Goal: Transaction & Acquisition: Purchase product/service

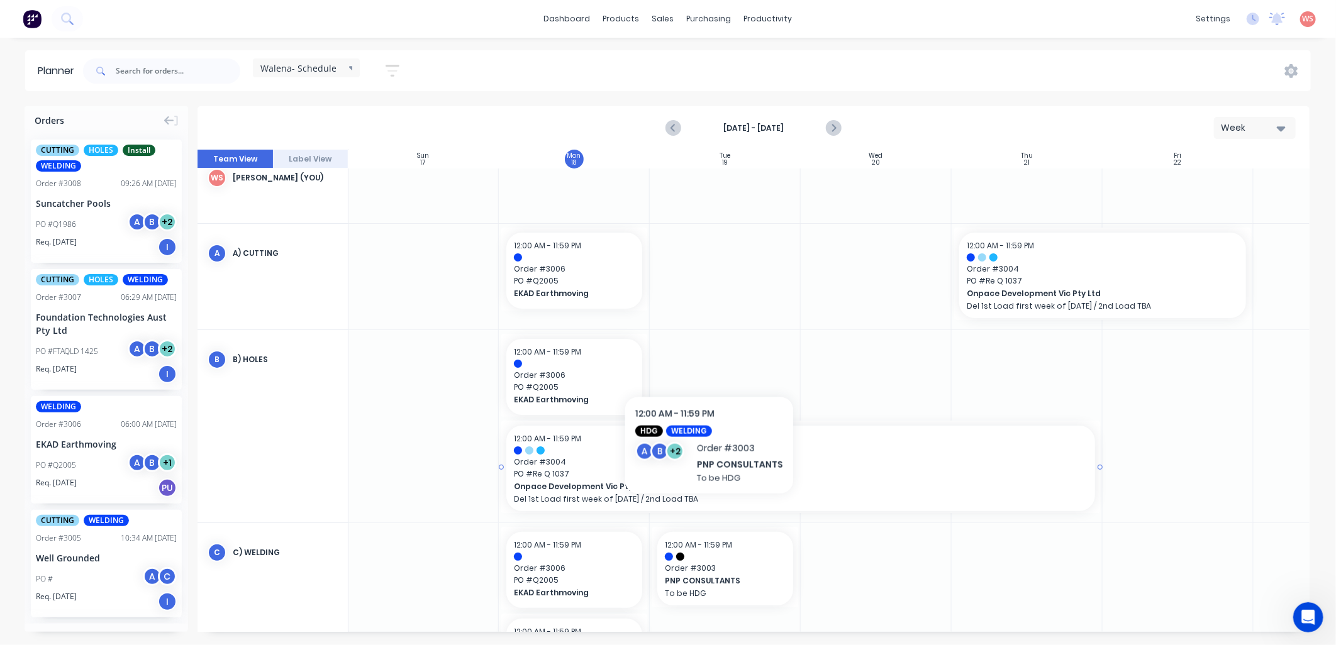
scroll to position [0, 1]
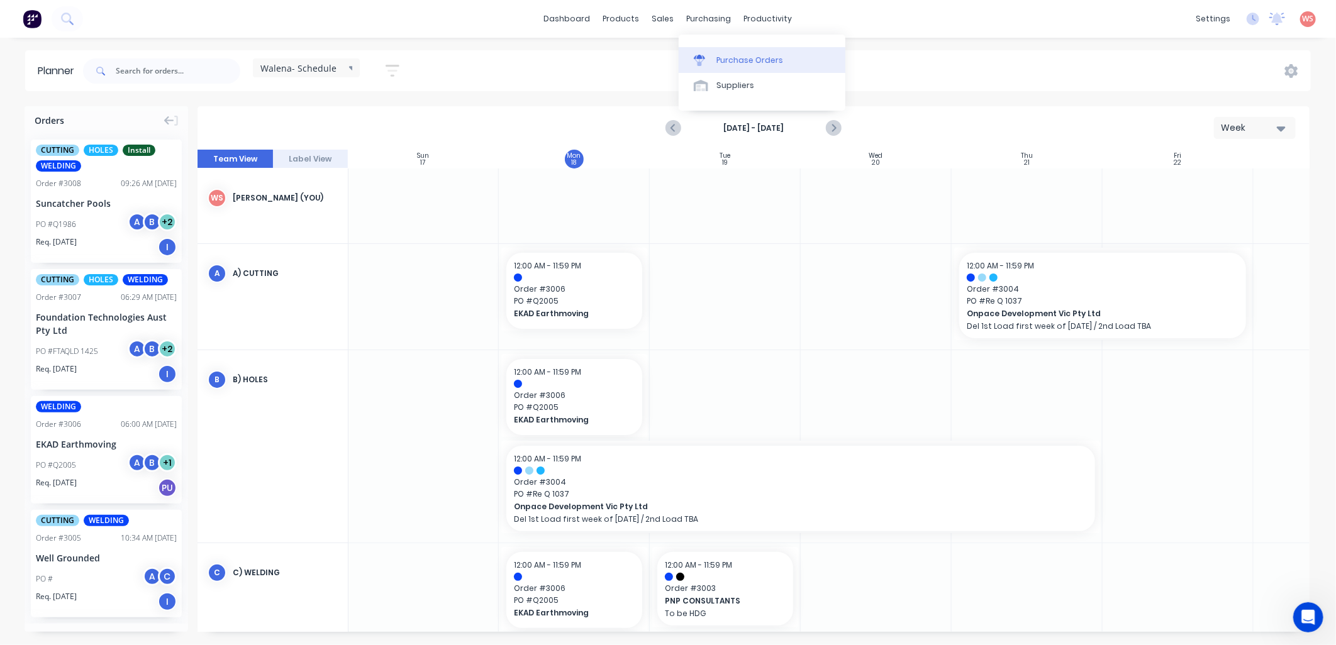
click at [708, 64] on div at bounding box center [703, 60] width 19 height 11
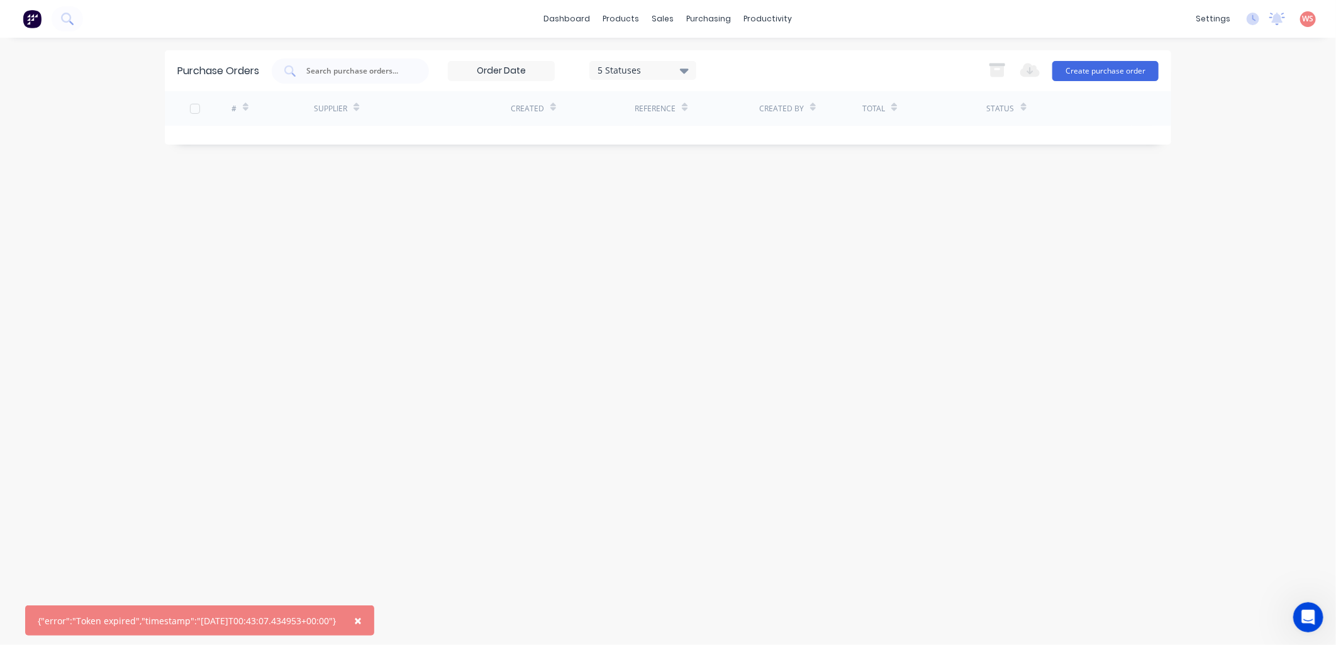
click at [338, 109] on div "Supplier" at bounding box center [330, 108] width 33 height 11
click at [1095, 70] on button "Create purchase order" at bounding box center [1105, 71] width 106 height 20
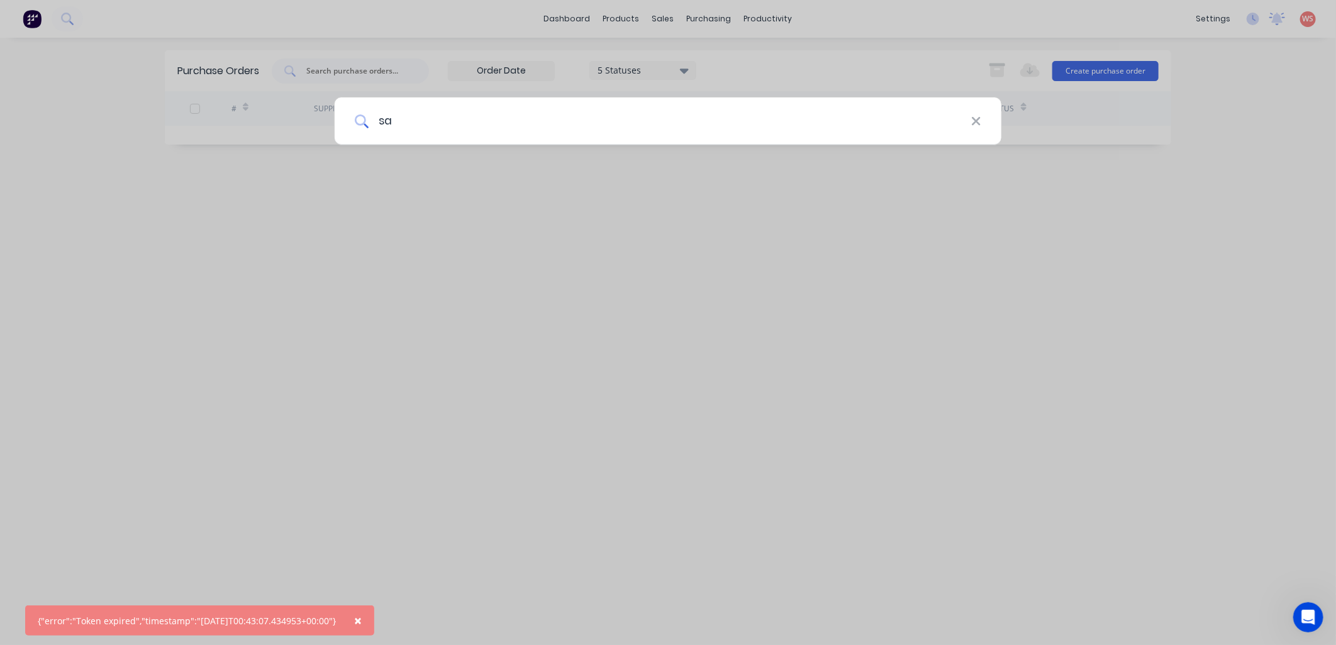
type input "s"
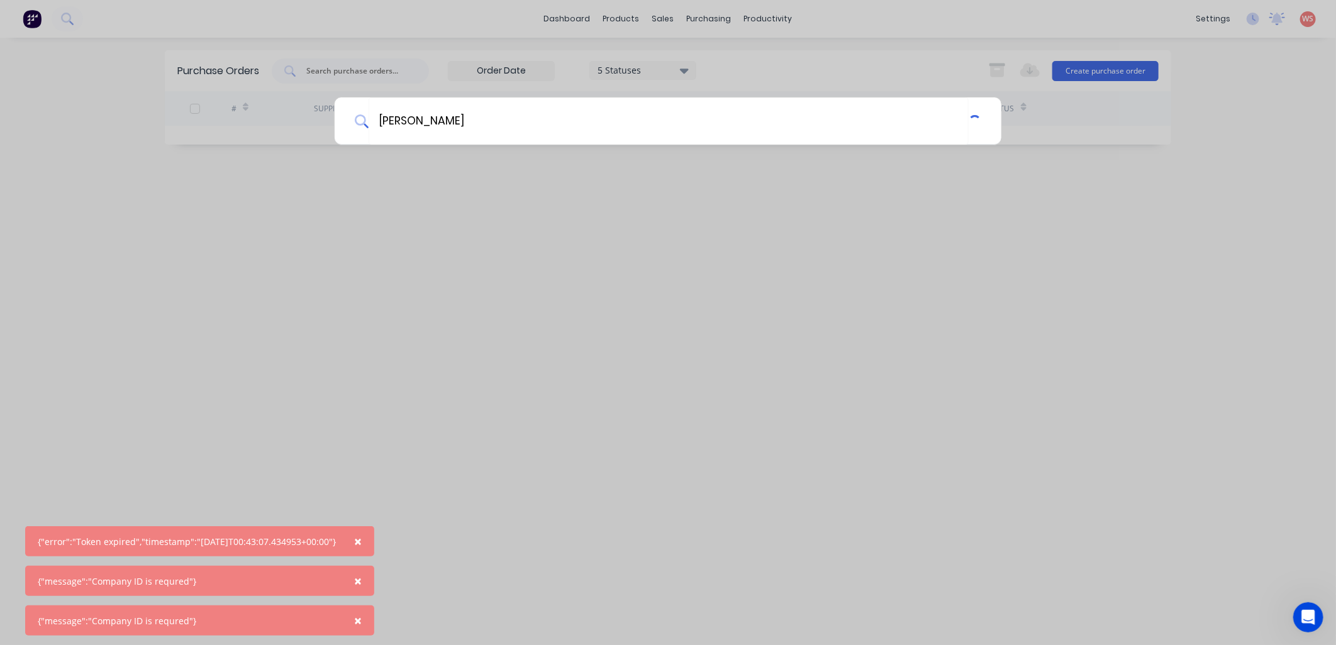
type input "FERO"
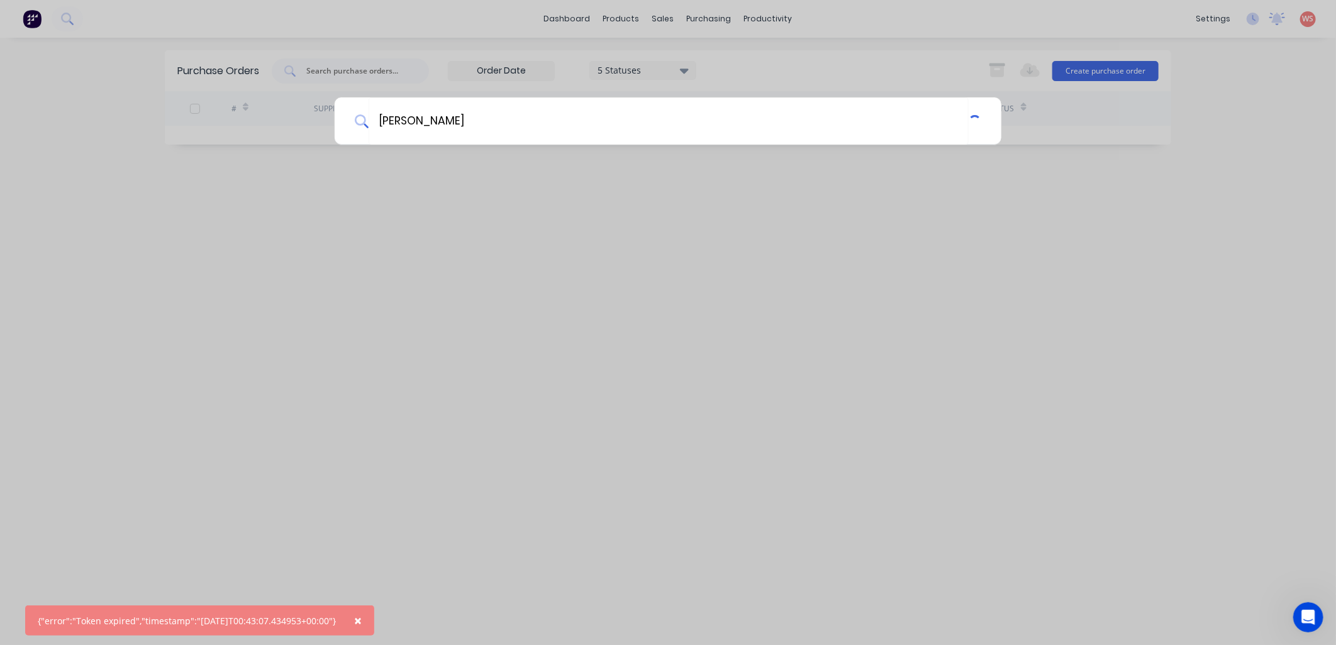
drag, startPoint x: 1155, startPoint y: 205, endPoint x: 1116, endPoint y: 179, distance: 46.2
click at [1155, 204] on div "FERO" at bounding box center [668, 322] width 1336 height 645
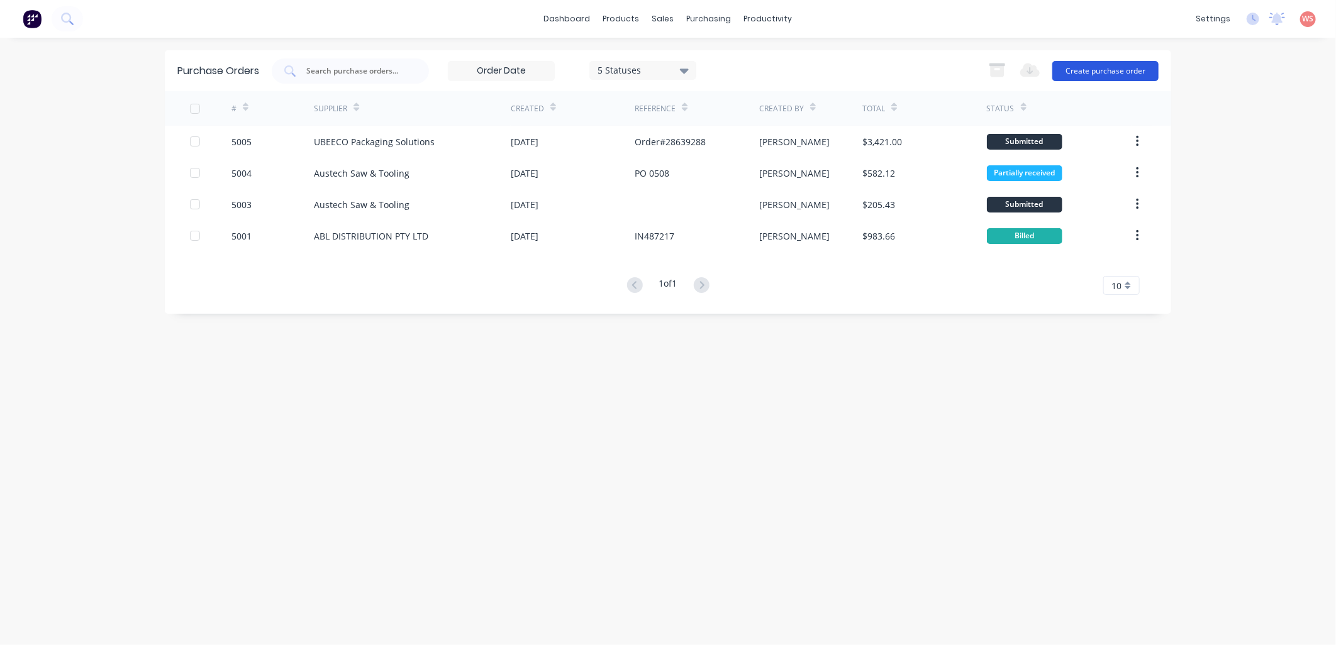
click at [1121, 64] on button "Create purchase order" at bounding box center [1105, 71] width 106 height 20
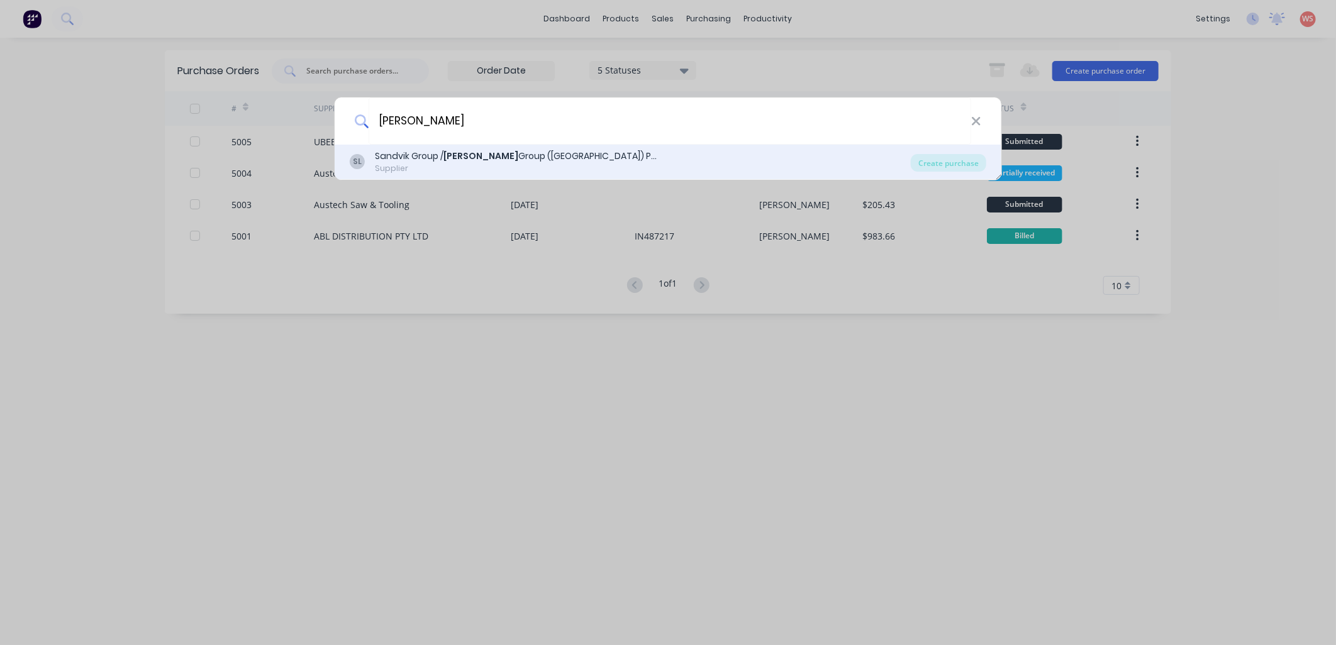
type input "[PERSON_NAME]"
click at [385, 161] on div "Sandvik Group / [PERSON_NAME] Group ([GEOGRAPHIC_DATA]) Pty Ltd" at bounding box center [516, 156] width 283 height 13
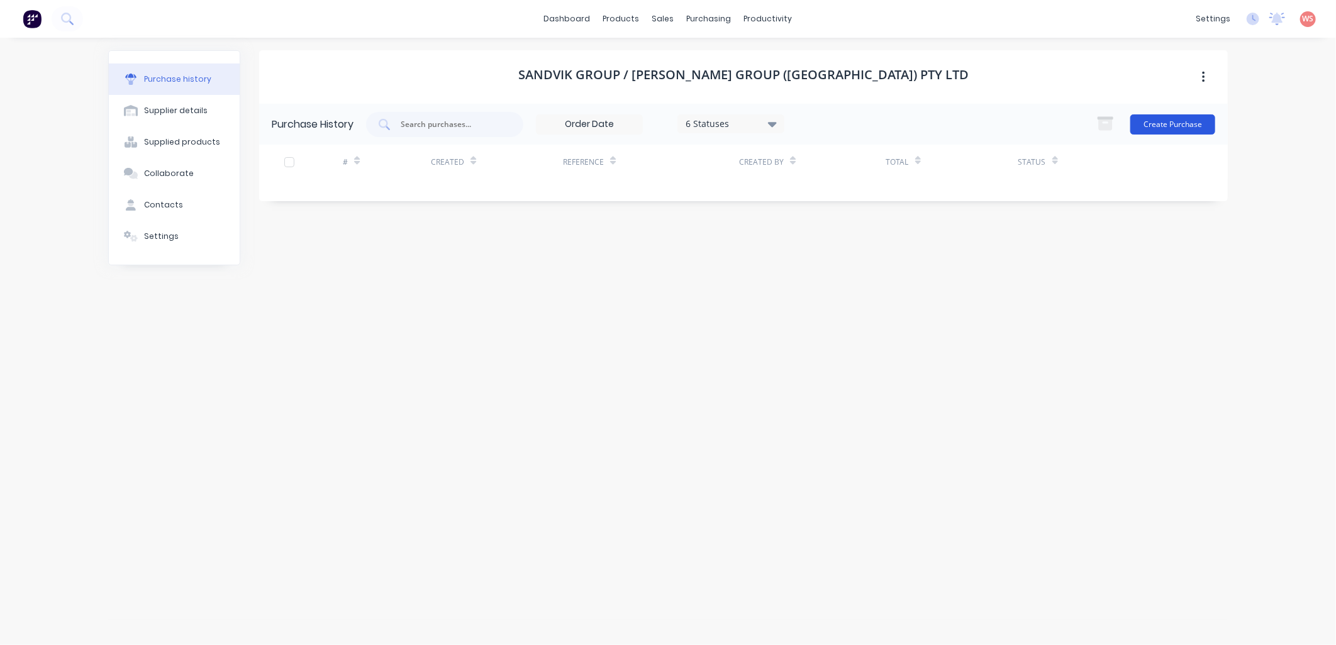
click at [1189, 130] on button "Create Purchase" at bounding box center [1172, 124] width 85 height 20
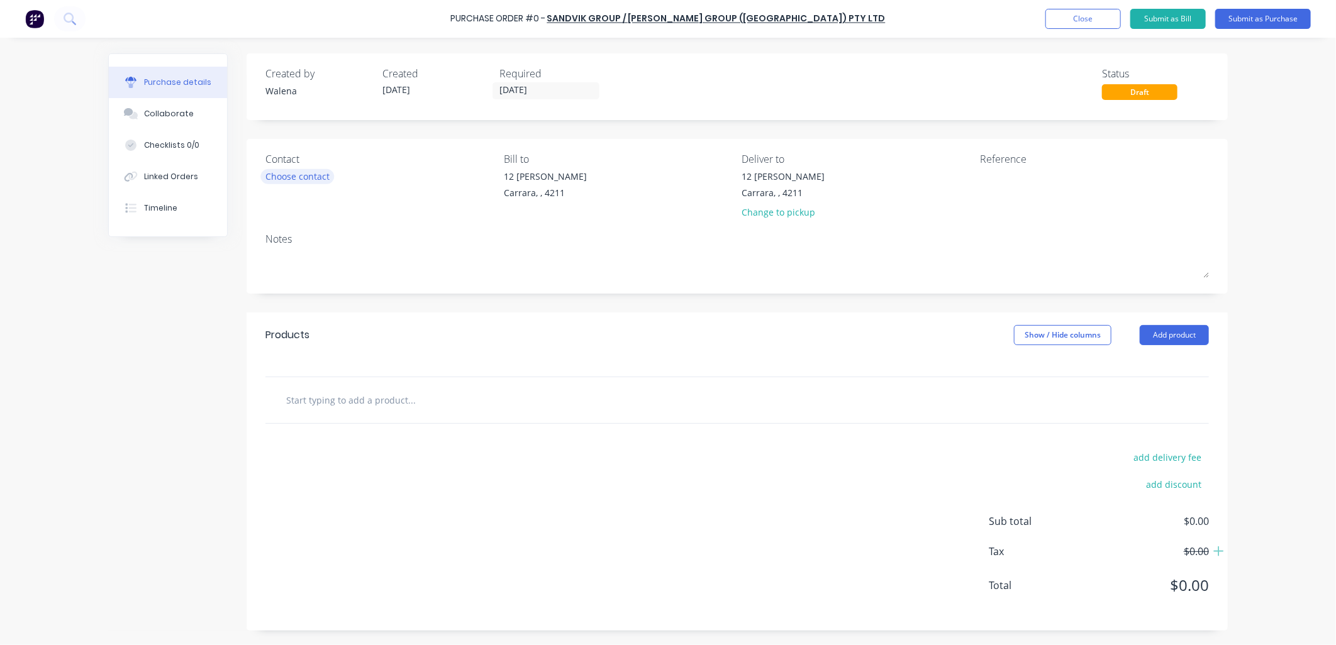
click at [306, 183] on div "Choose contact" at bounding box center [297, 176] width 64 height 13
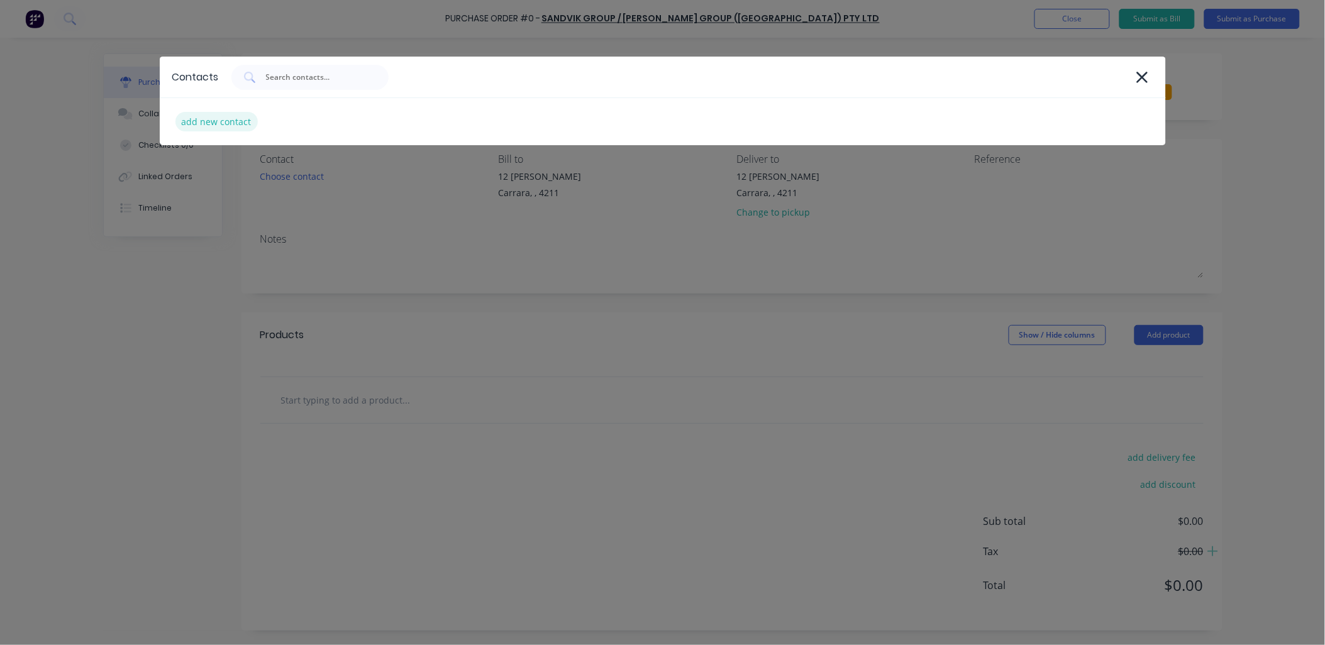
click at [231, 116] on div "add new contact" at bounding box center [216, 121] width 82 height 19
select select "AU"
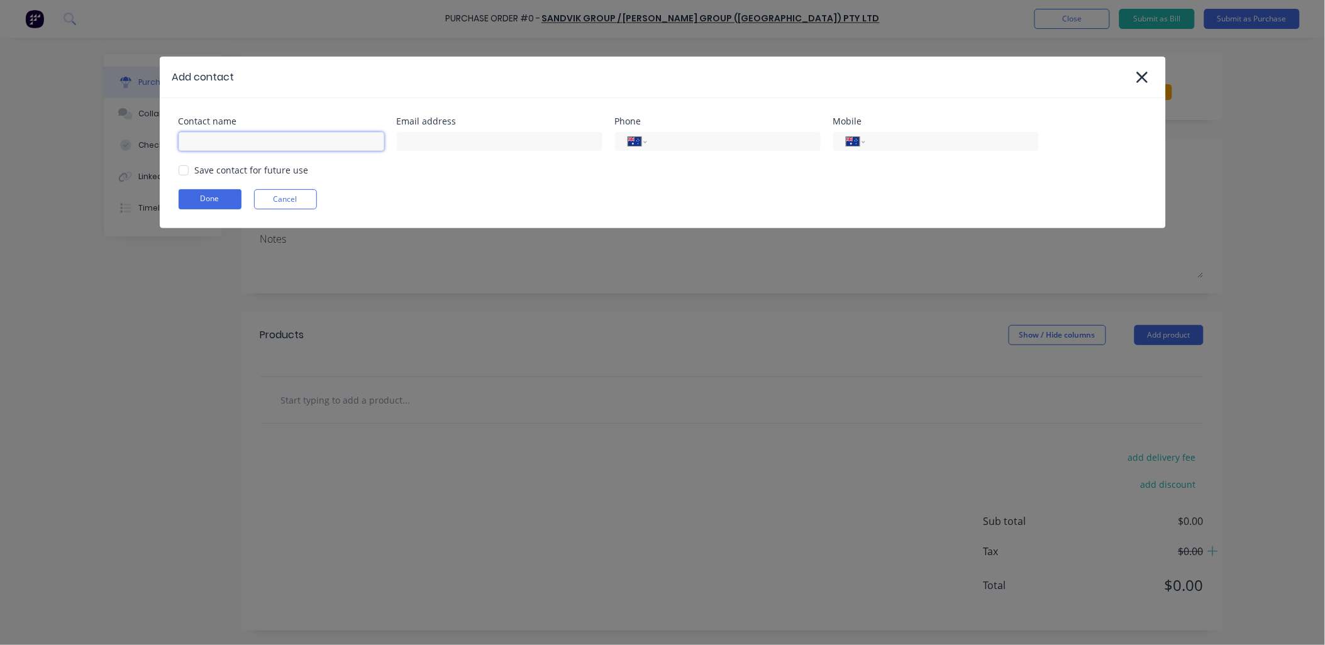
click at [253, 147] on input at bounding box center [282, 141] width 206 height 19
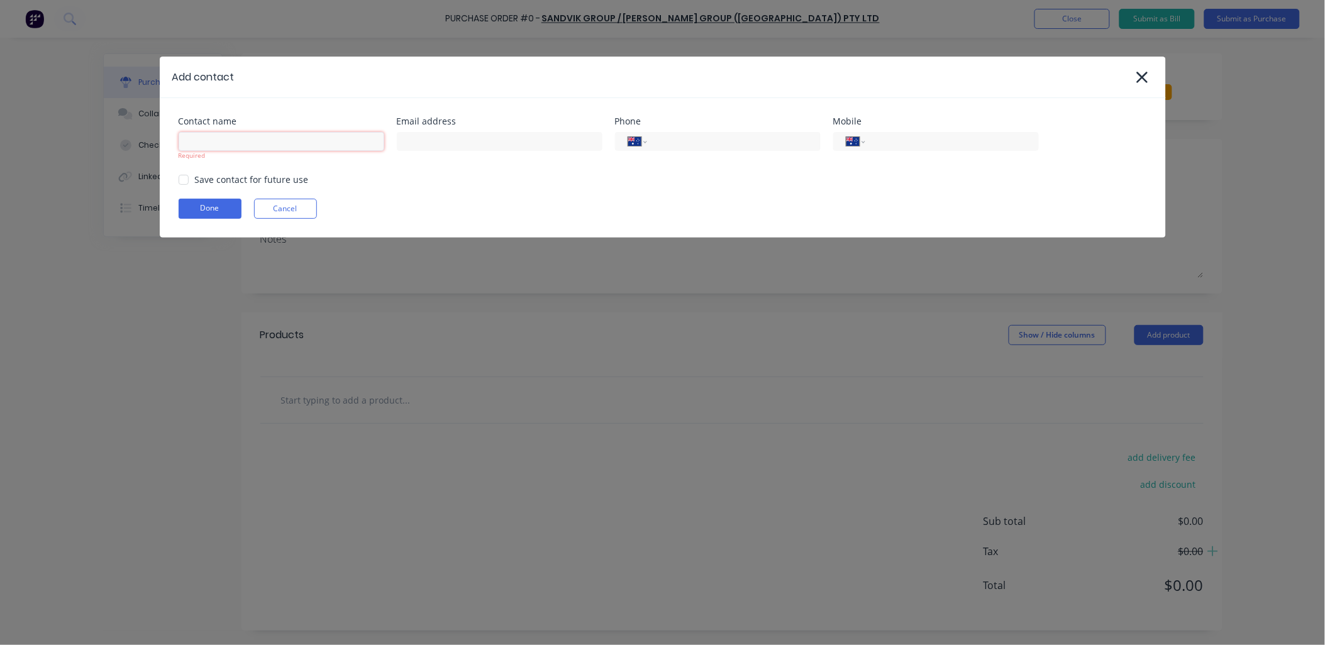
paste input "[PERSON_NAME][EMAIL_ADDRESS][PERSON_NAME][PERSON_NAME][DOMAIN_NAME]"
type input "[PERSON_NAME][EMAIL_ADDRESS][PERSON_NAME][PERSON_NAME][DOMAIN_NAME]"
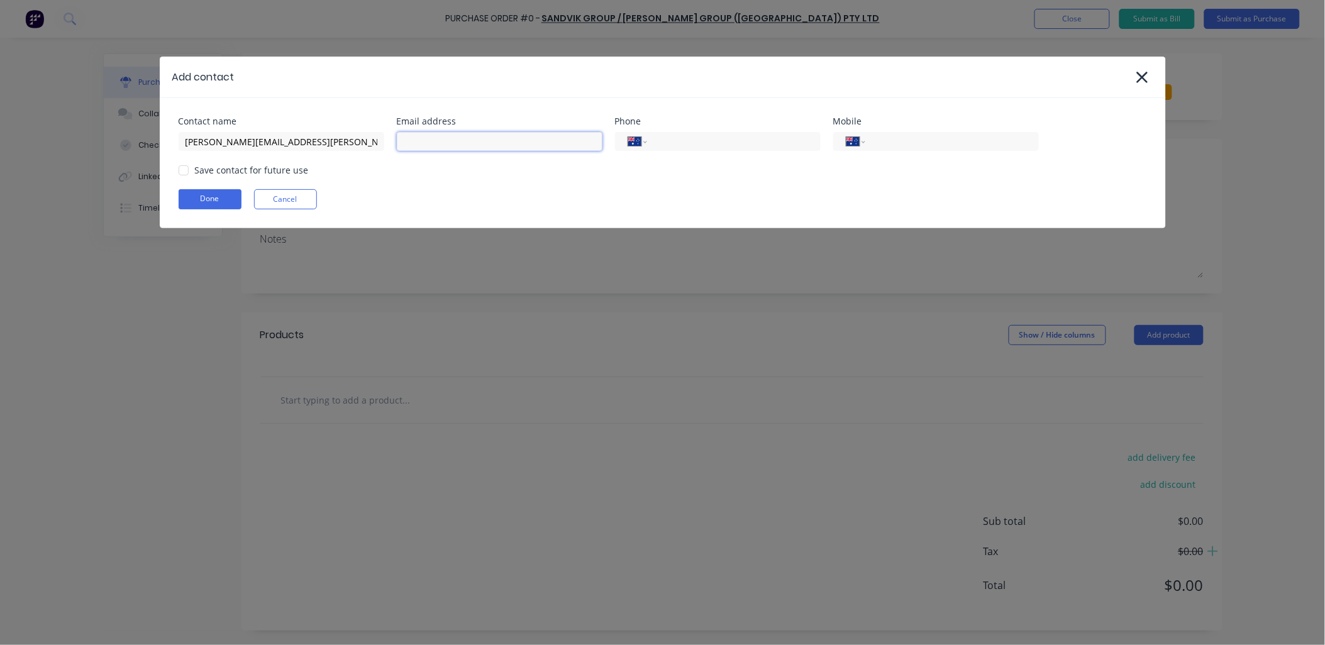
click at [462, 141] on input at bounding box center [500, 141] width 206 height 19
paste input "[PERSON_NAME][EMAIL_ADDRESS][PERSON_NAME][PERSON_NAME][DOMAIN_NAME]"
type input "[PERSON_NAME][EMAIL_ADDRESS][PERSON_NAME][PERSON_NAME][DOMAIN_NAME]"
drag, startPoint x: 336, startPoint y: 140, endPoint x: 127, endPoint y: 132, distance: 209.6
click at [121, 140] on div "Add contact Contact name [EMAIL_ADDRESS][PERSON_NAME][PERSON_NAME][DOMAIN_NAME]…" at bounding box center [662, 322] width 1325 height 645
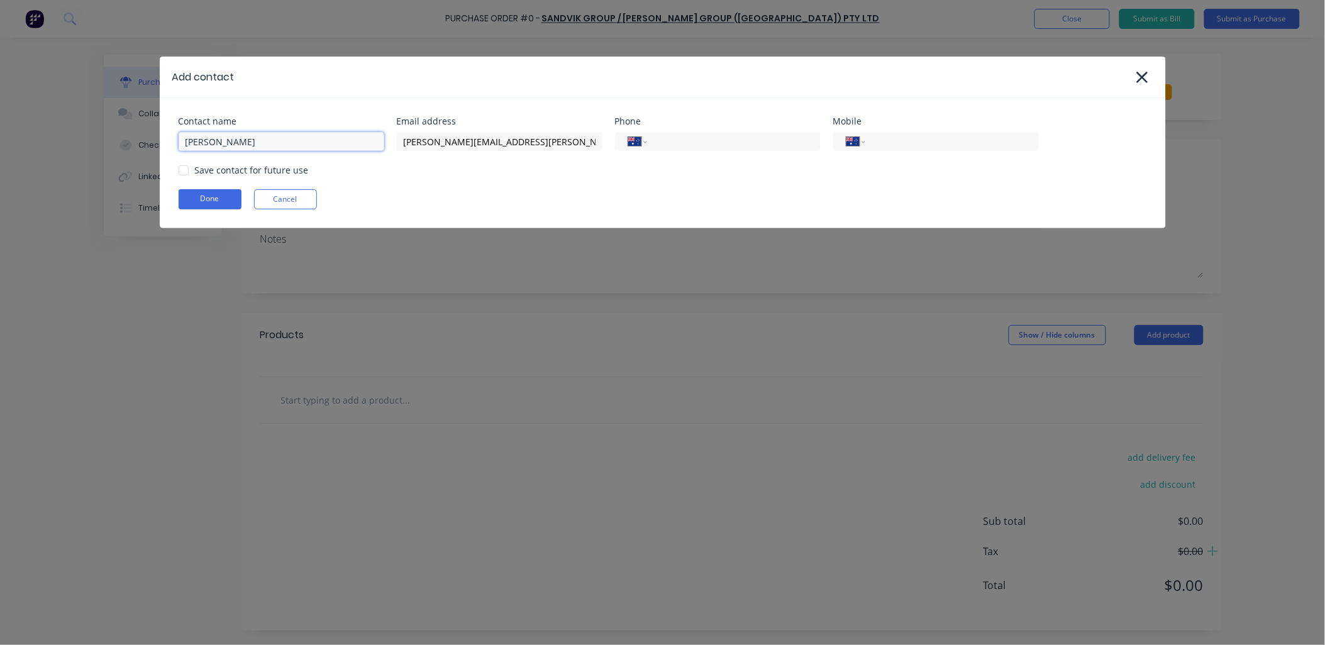
click at [187, 174] on div at bounding box center [183, 170] width 25 height 25
type input "[PERSON_NAME]"
click at [718, 143] on input "tel" at bounding box center [731, 142] width 151 height 14
click at [744, 142] on input "tel" at bounding box center [731, 142] width 151 height 14
paste input "409073526"
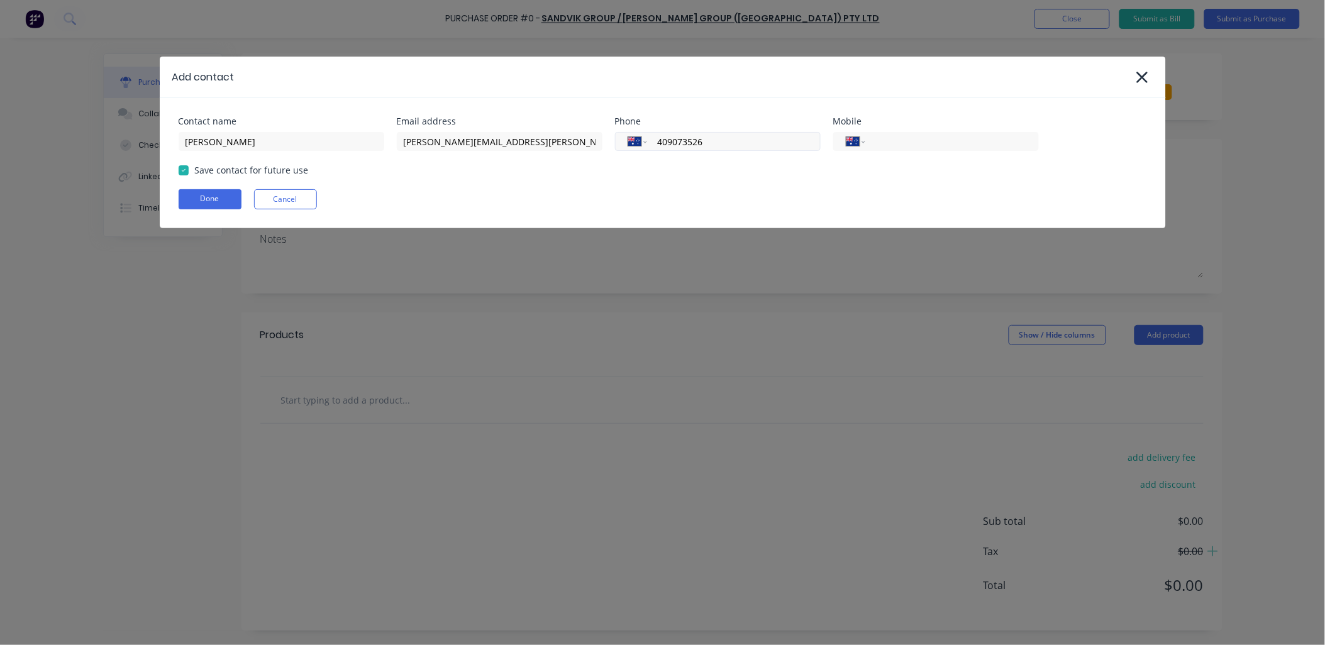
click at [658, 142] on input "409073526" at bounding box center [731, 142] width 151 height 14
type input "0409 073 526"
drag, startPoint x: 731, startPoint y: 145, endPoint x: 655, endPoint y: 149, distance: 76.2
click at [654, 151] on div "International [GEOGRAPHIC_DATA] [GEOGRAPHIC_DATA] [GEOGRAPHIC_DATA] [GEOGRAPHIC…" at bounding box center [718, 141] width 206 height 19
click at [952, 139] on input "tel" at bounding box center [949, 142] width 151 height 14
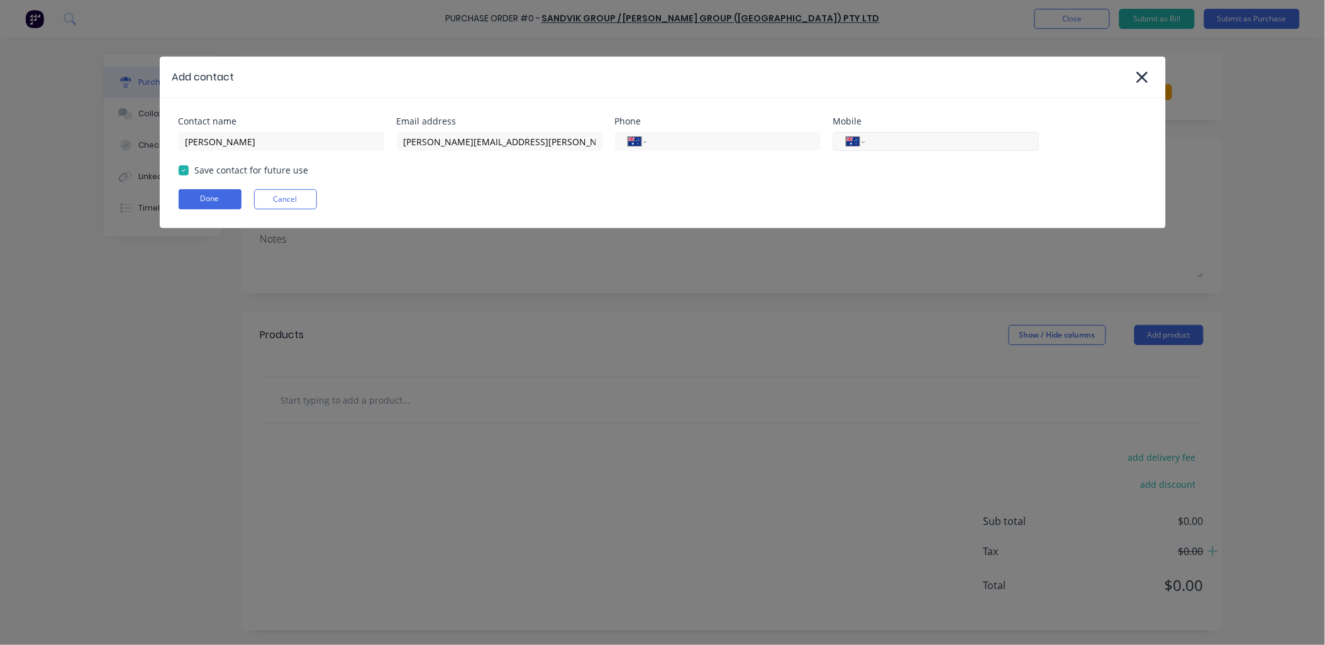
paste input "0409 073 526"
type input "0409 073 526"
click at [661, 145] on input "tel" at bounding box center [731, 142] width 151 height 14
paste input "38829500"
click at [658, 142] on input "38829500" at bounding box center [731, 142] width 151 height 14
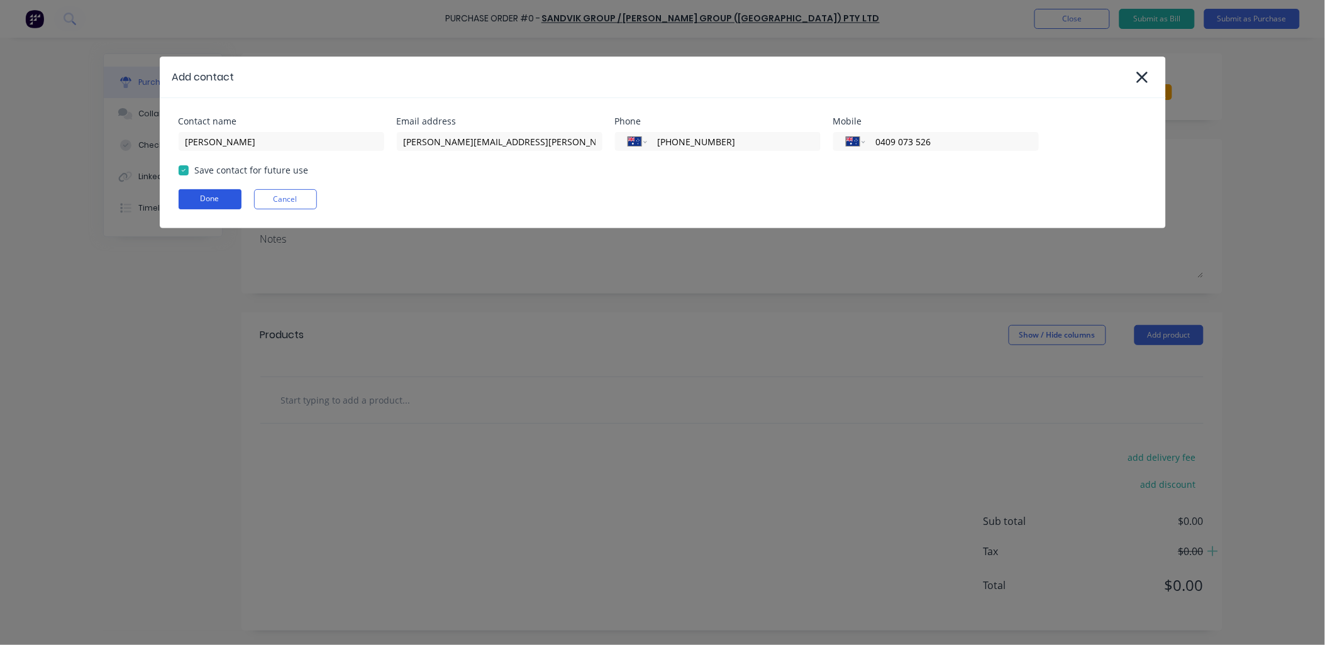
type input "[PHONE_NUMBER]"
click at [205, 198] on button "Done" at bounding box center [210, 199] width 63 height 20
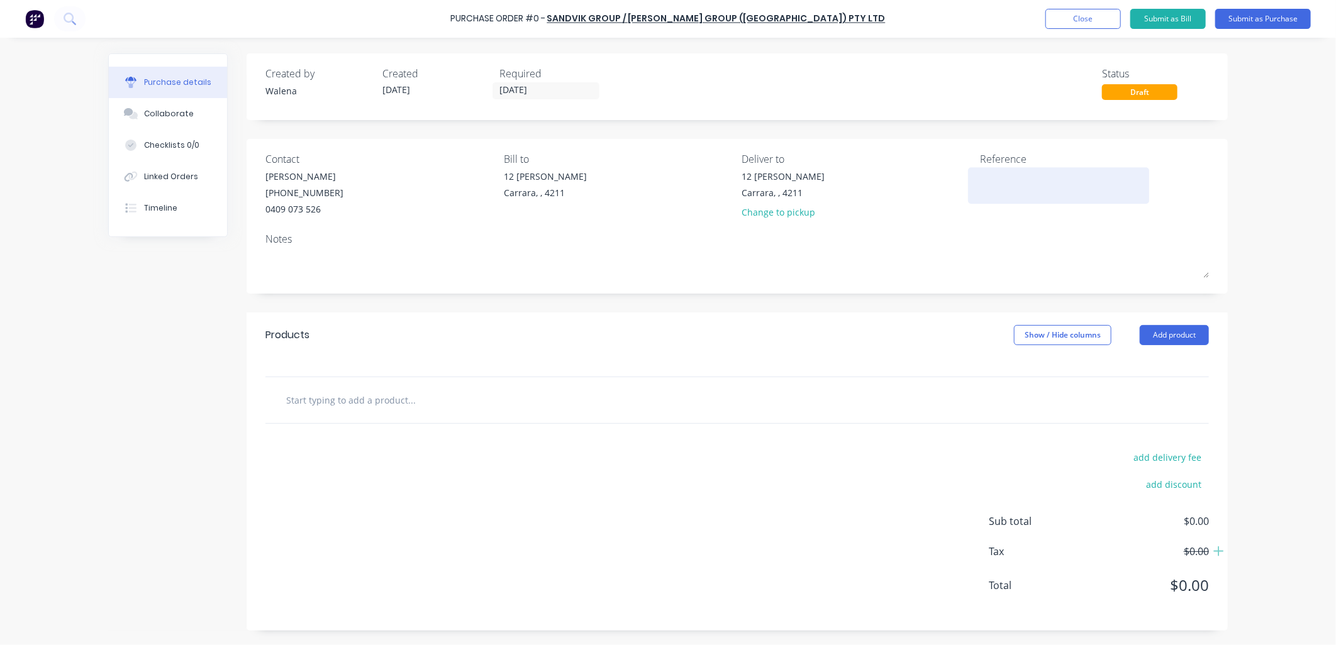
click at [1006, 187] on textarea at bounding box center [1058, 184] width 157 height 28
type textarea "P"
click at [1168, 340] on button "Add product" at bounding box center [1173, 335] width 69 height 20
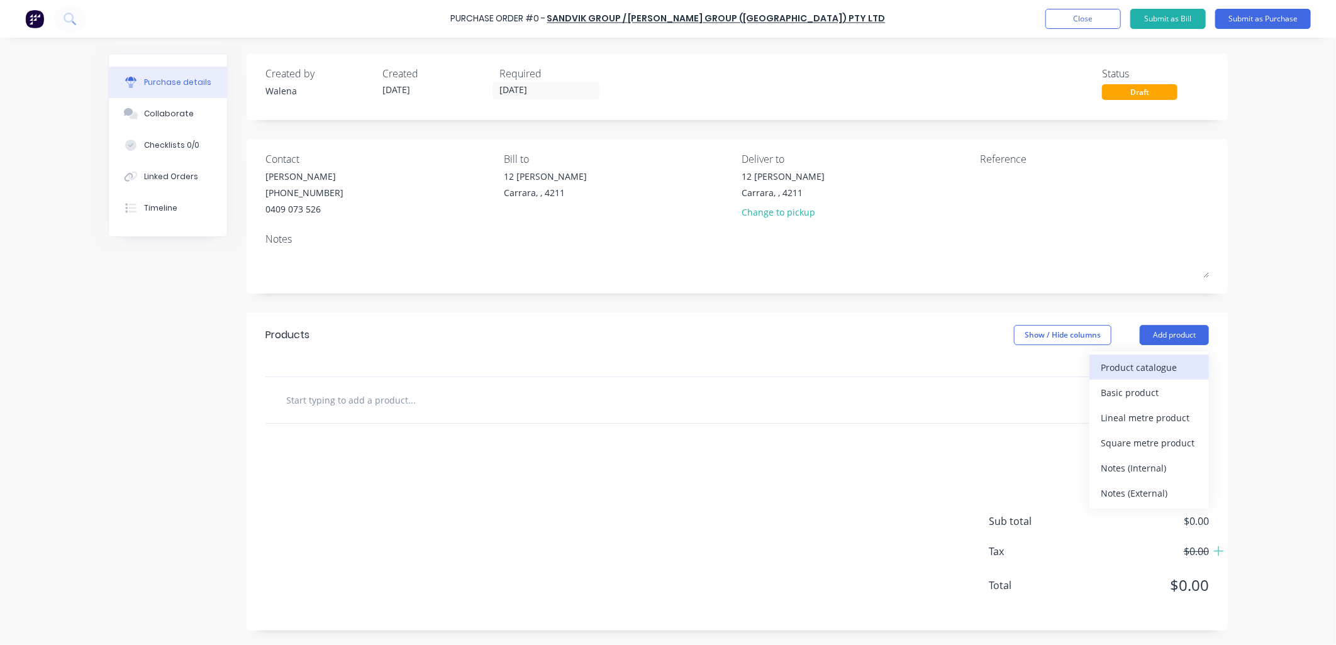
click at [1168, 366] on div "Product catalogue" at bounding box center [1148, 367] width 97 height 18
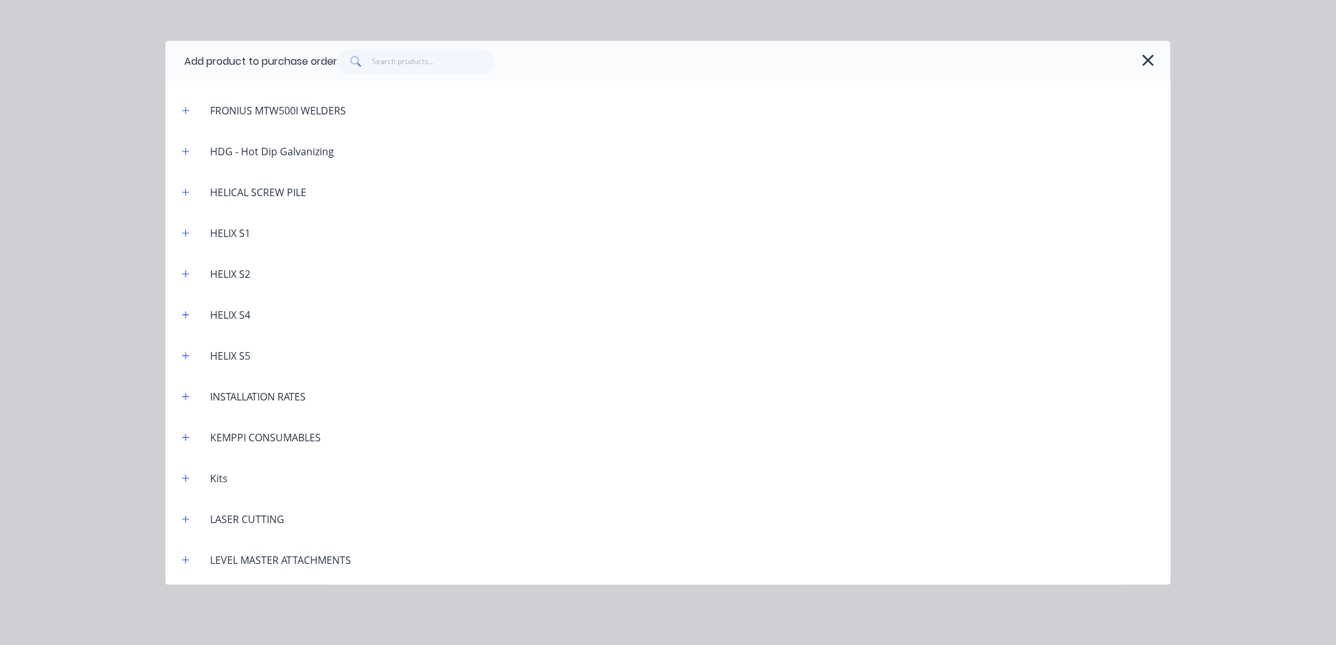
scroll to position [466, 0]
click at [187, 147] on icon "button" at bounding box center [186, 149] width 8 height 9
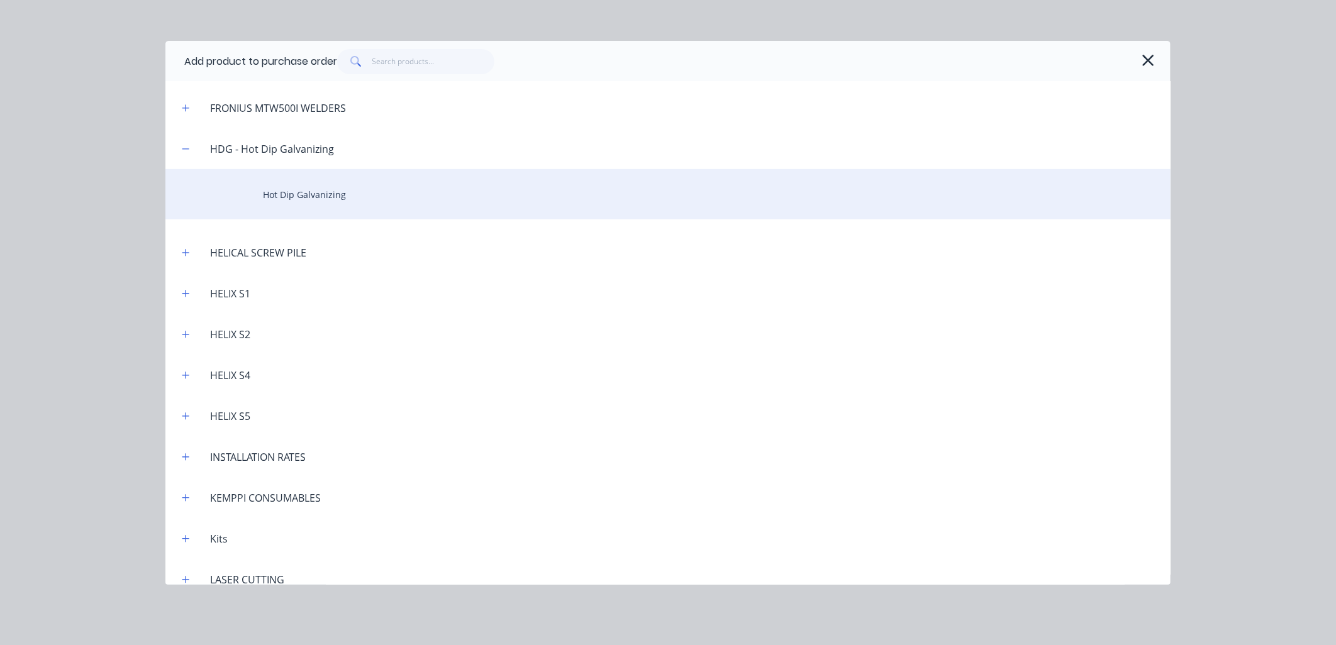
click at [314, 196] on div "Hot Dip Galvanizing" at bounding box center [667, 194] width 1005 height 50
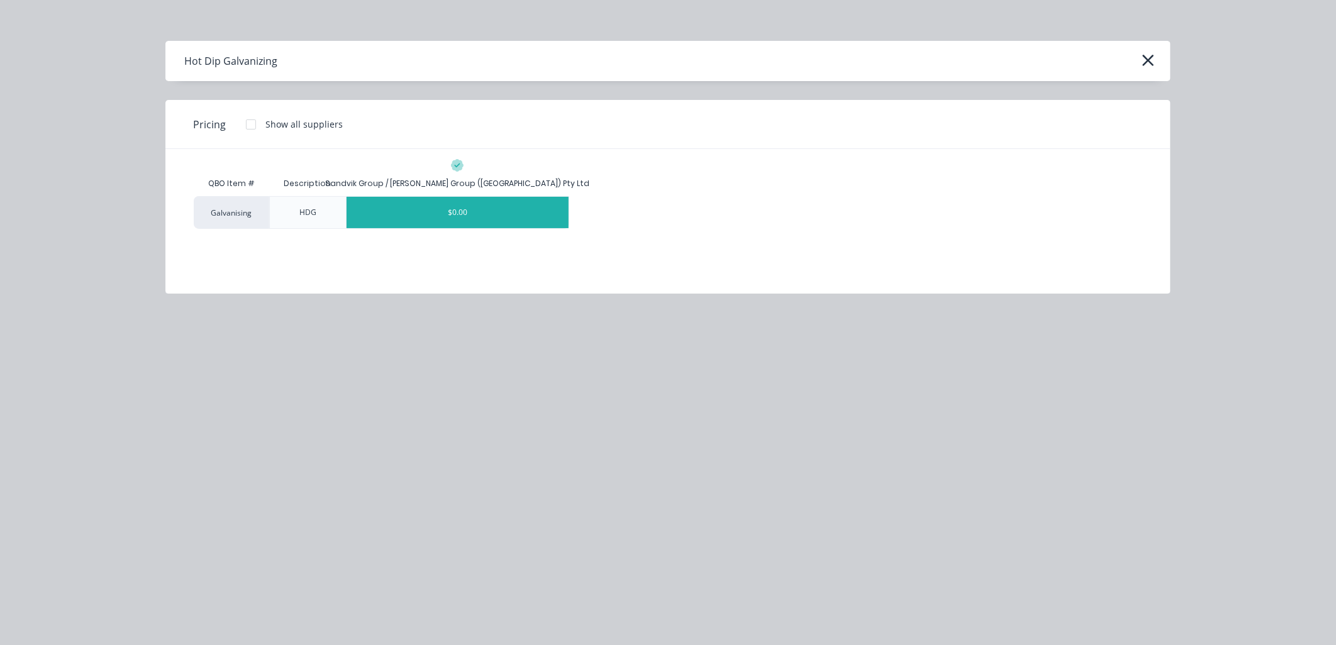
click at [440, 203] on div "$0.00" at bounding box center [457, 212] width 223 height 31
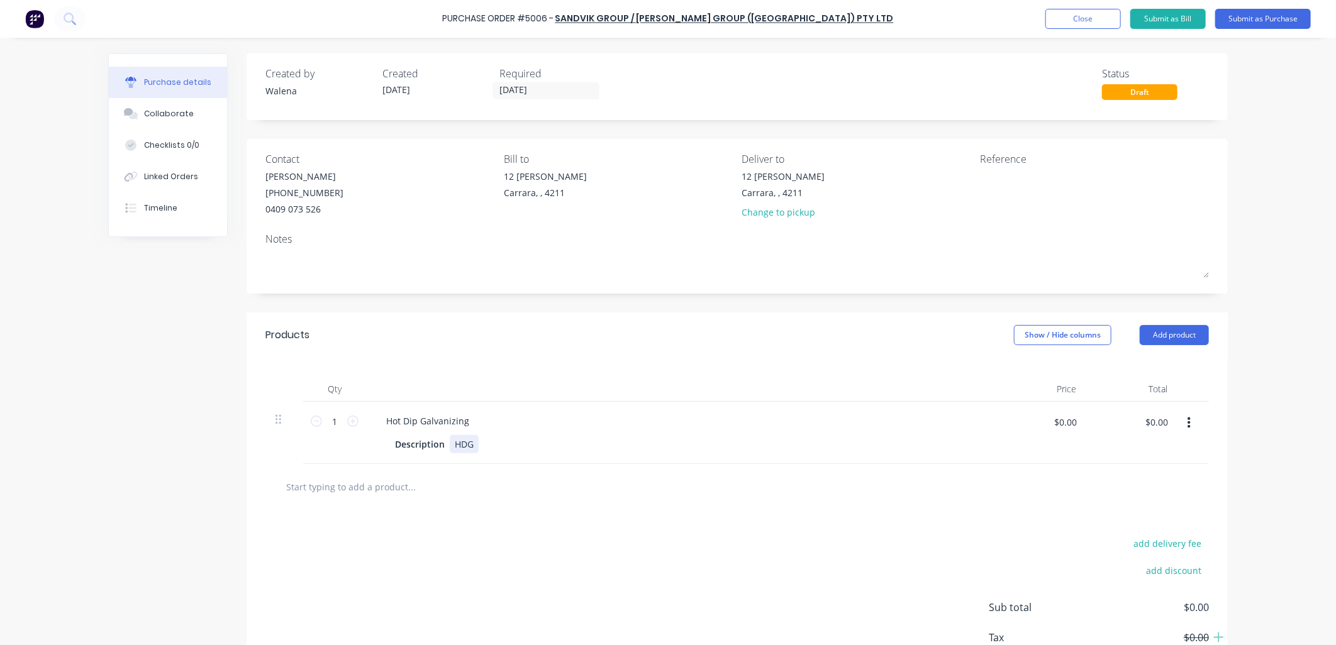
click at [468, 447] on div "HDG" at bounding box center [464, 444] width 29 height 18
click at [621, 529] on div "add delivery fee add discount Sub total $0.00 Tax $0.00 Total $0.00" at bounding box center [737, 626] width 981 height 207
click at [1167, 556] on button "add delivery fee" at bounding box center [1167, 556] width 82 height 16
click at [558, 462] on div "100x 76.1 x 3M Twin Screw Piles Approx Weight 3500kg" at bounding box center [522, 450] width 145 height 31
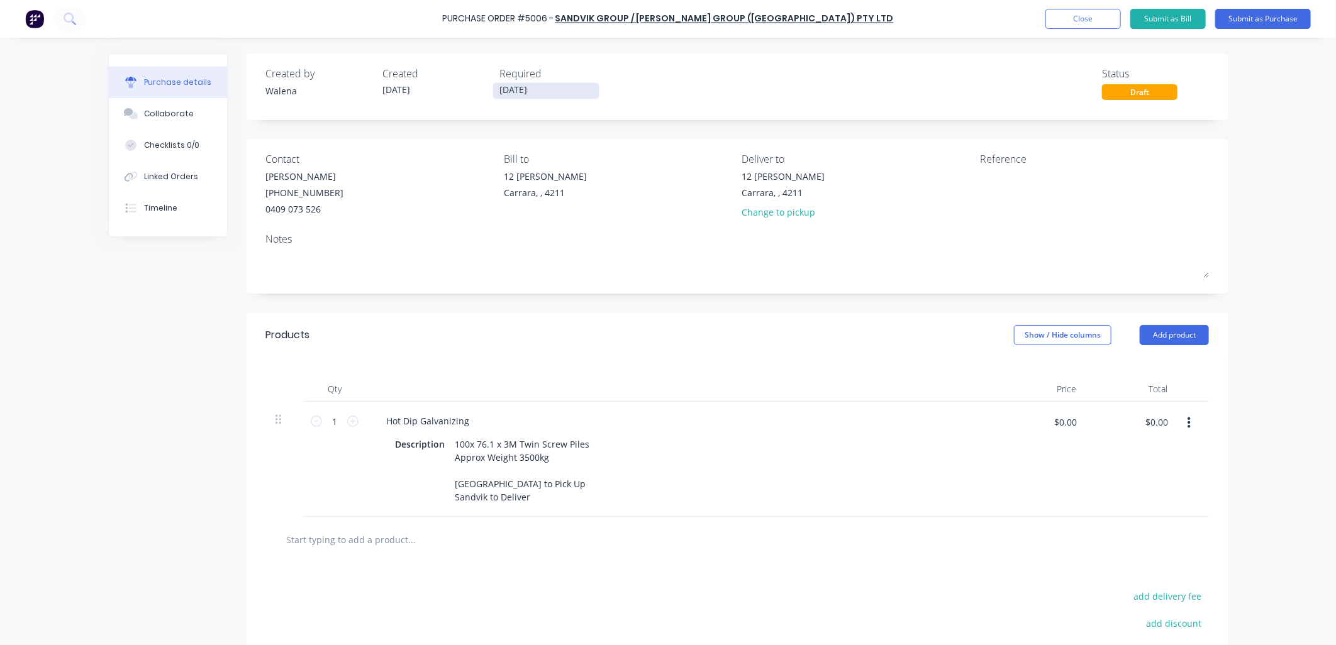
click at [504, 92] on input "[DATE]" at bounding box center [546, 91] width 106 height 16
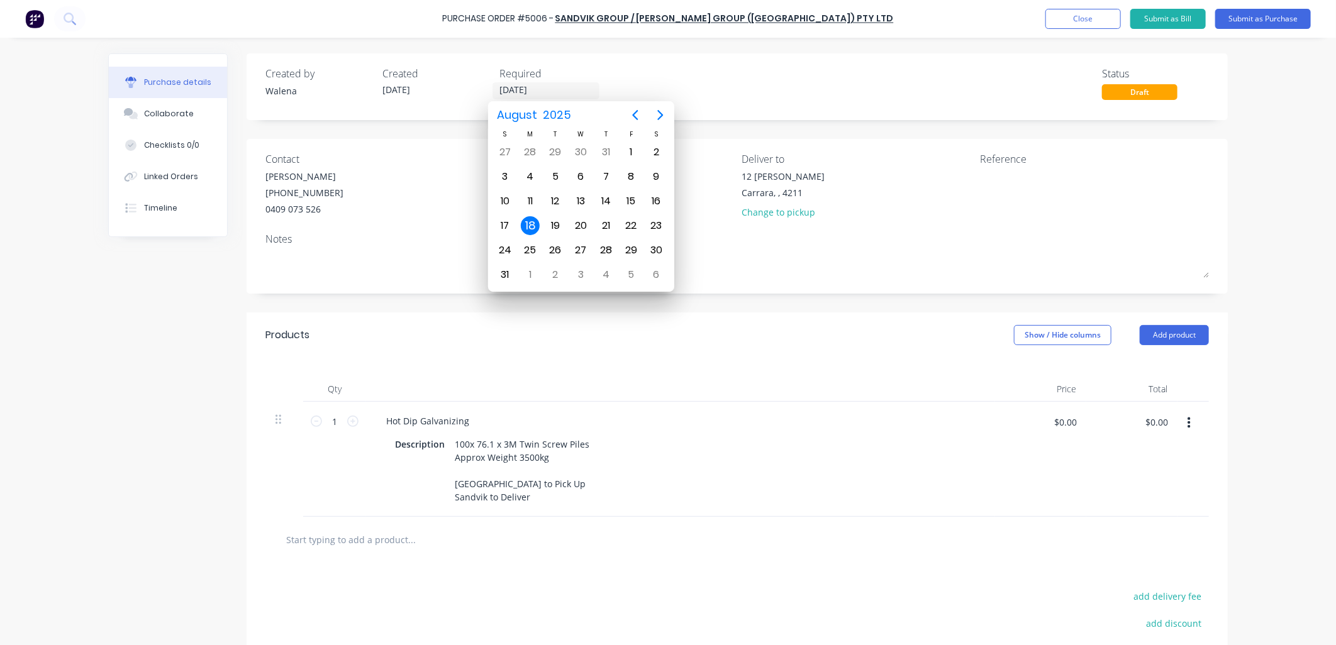
type input "[DATE]"
click at [571, 359] on div "Qty Price Total 1 1 Hot Dip Galvanizing Description 100x 76.1 x 3M Twin Screw P…" at bounding box center [737, 437] width 981 height 159
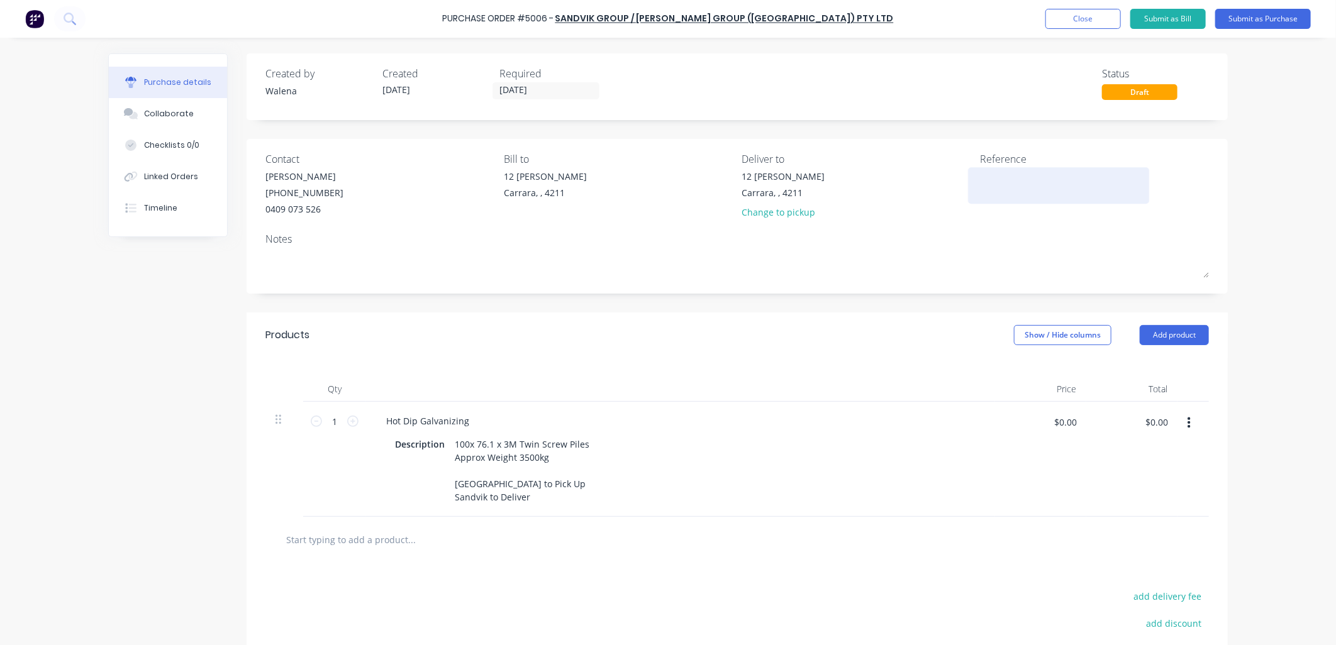
click at [980, 177] on textarea at bounding box center [1058, 184] width 157 height 28
click at [1292, 17] on button "Submit as Purchase" at bounding box center [1263, 19] width 96 height 20
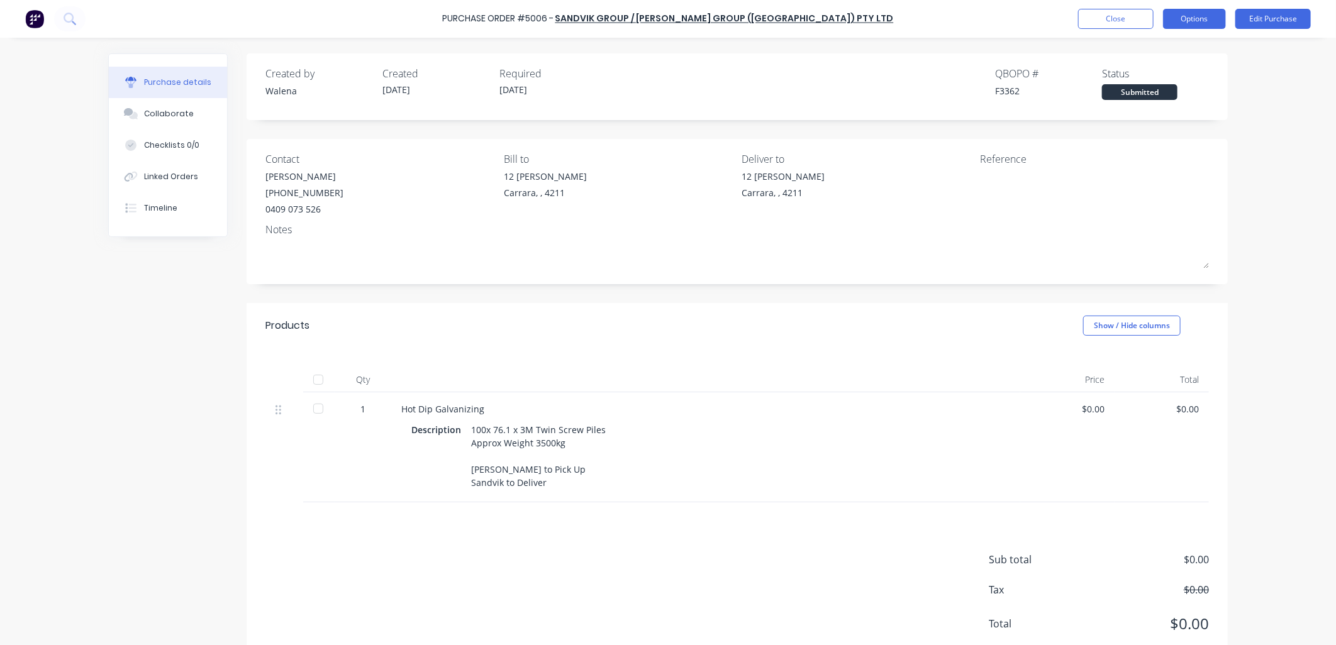
click at [1206, 21] on button "Options" at bounding box center [1194, 19] width 63 height 20
click at [1153, 43] on div "Print / Email" at bounding box center [1165, 51] width 97 height 18
click at [1155, 104] on div "Without pricing" at bounding box center [1165, 101] width 97 height 18
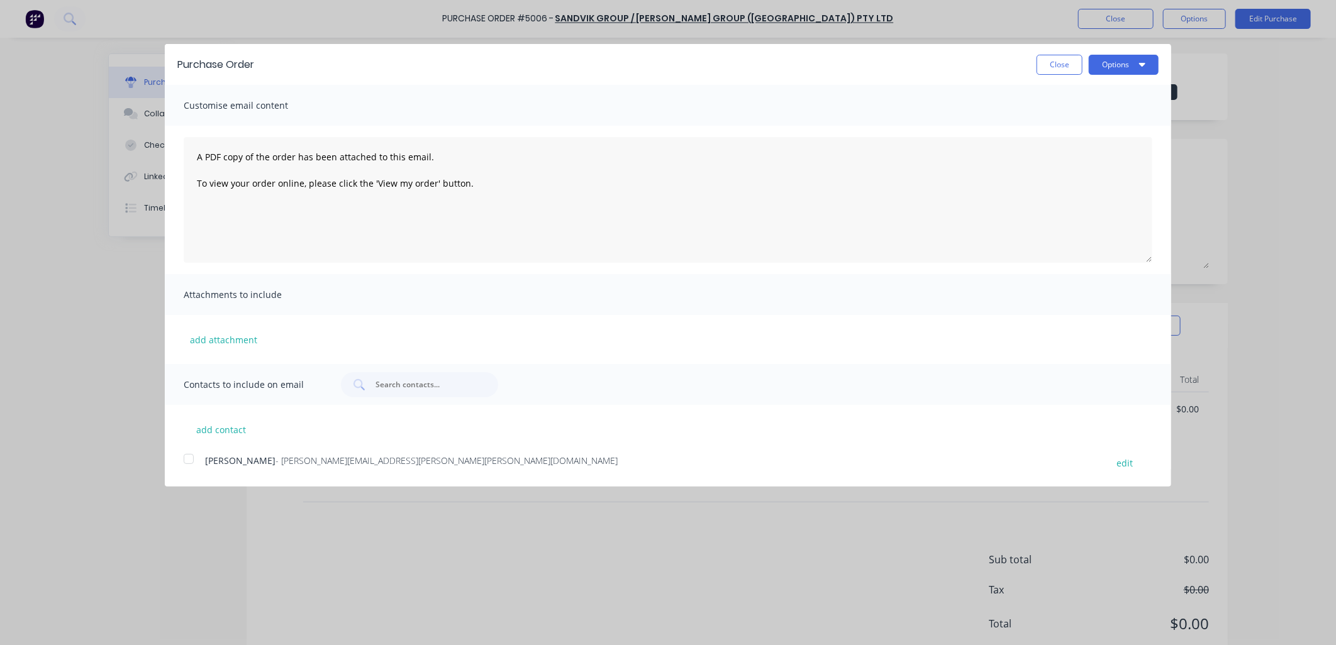
click at [186, 462] on div at bounding box center [188, 458] width 25 height 25
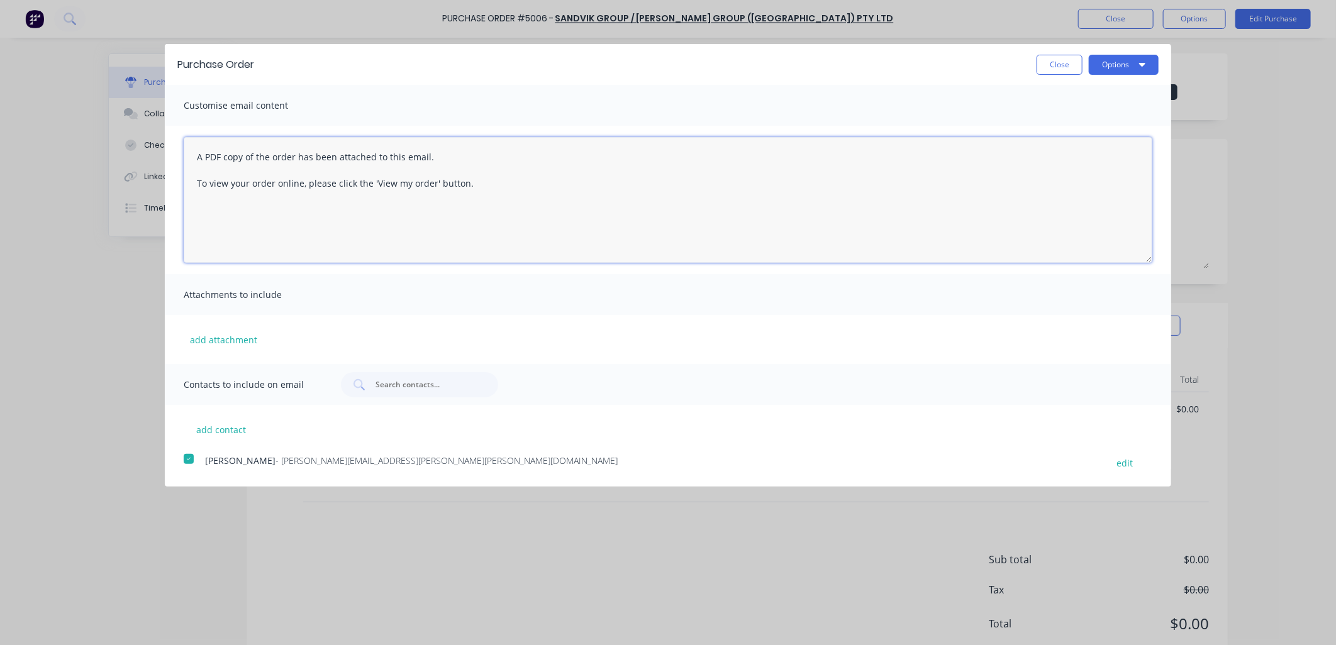
click at [474, 186] on textarea "A PDF copy of the order has been attached to this email. To view your order onl…" at bounding box center [668, 200] width 968 height 126
drag, startPoint x: 480, startPoint y: 179, endPoint x: 101, endPoint y: 230, distance: 382.6
click at [170, 192] on div "A PDF copy of the order has been attached to this email. To view your order onl…" at bounding box center [668, 200] width 1006 height 148
type textarea "A PDF copy of the order has been attached to this email. Product ready for pick…"
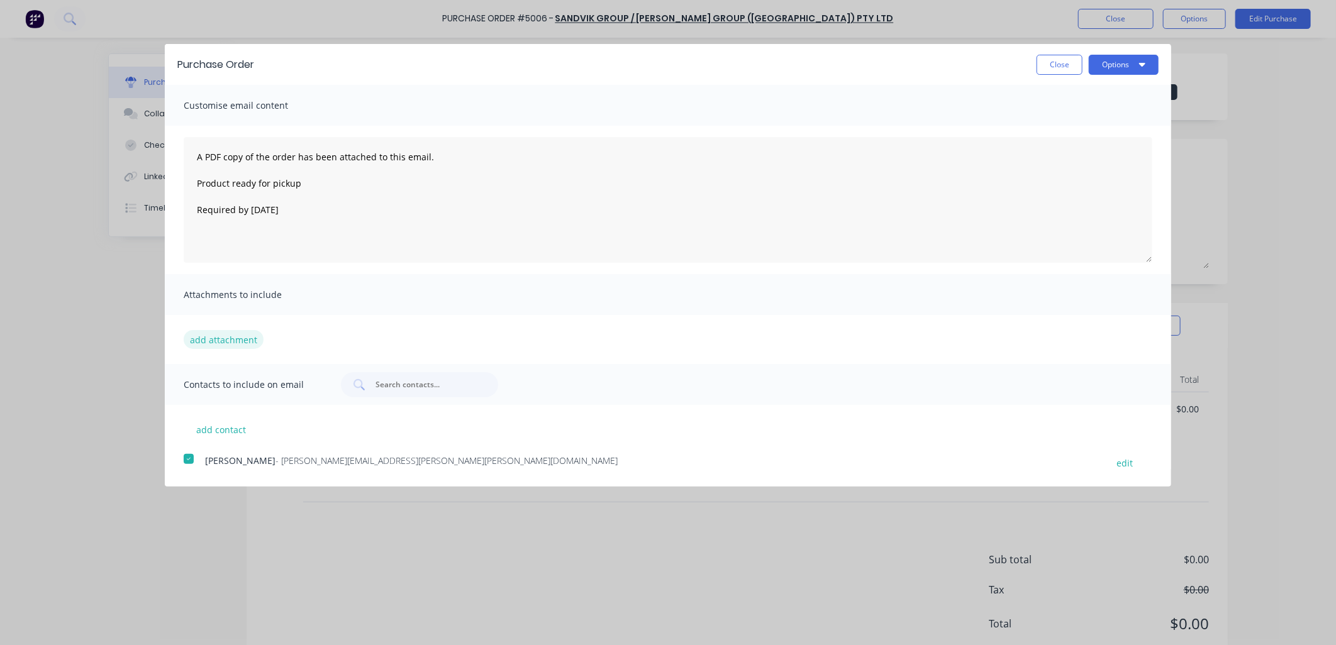
click at [211, 341] on button "add attachment" at bounding box center [224, 339] width 80 height 19
click at [231, 337] on button "add attachment" at bounding box center [224, 339] width 80 height 19
click at [209, 343] on button "add attachment" at bounding box center [224, 339] width 80 height 19
click at [204, 428] on button "add contact" at bounding box center [221, 429] width 75 height 19
select select "AU"
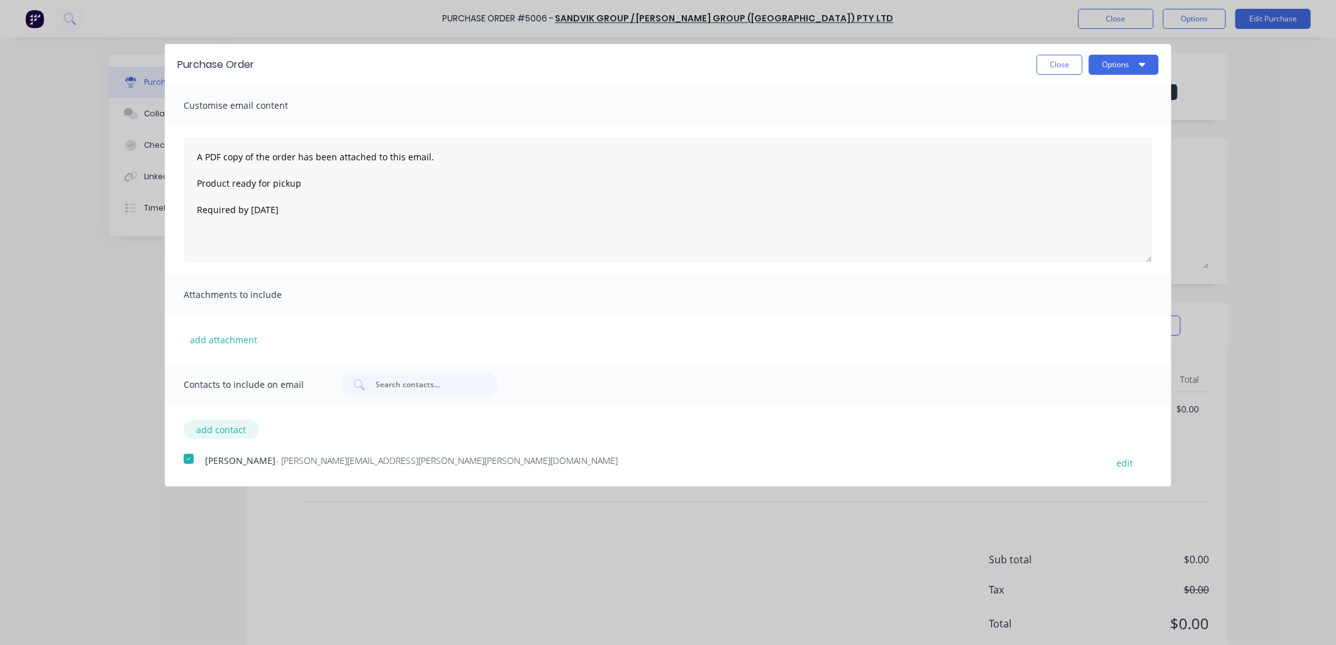
select select "AU"
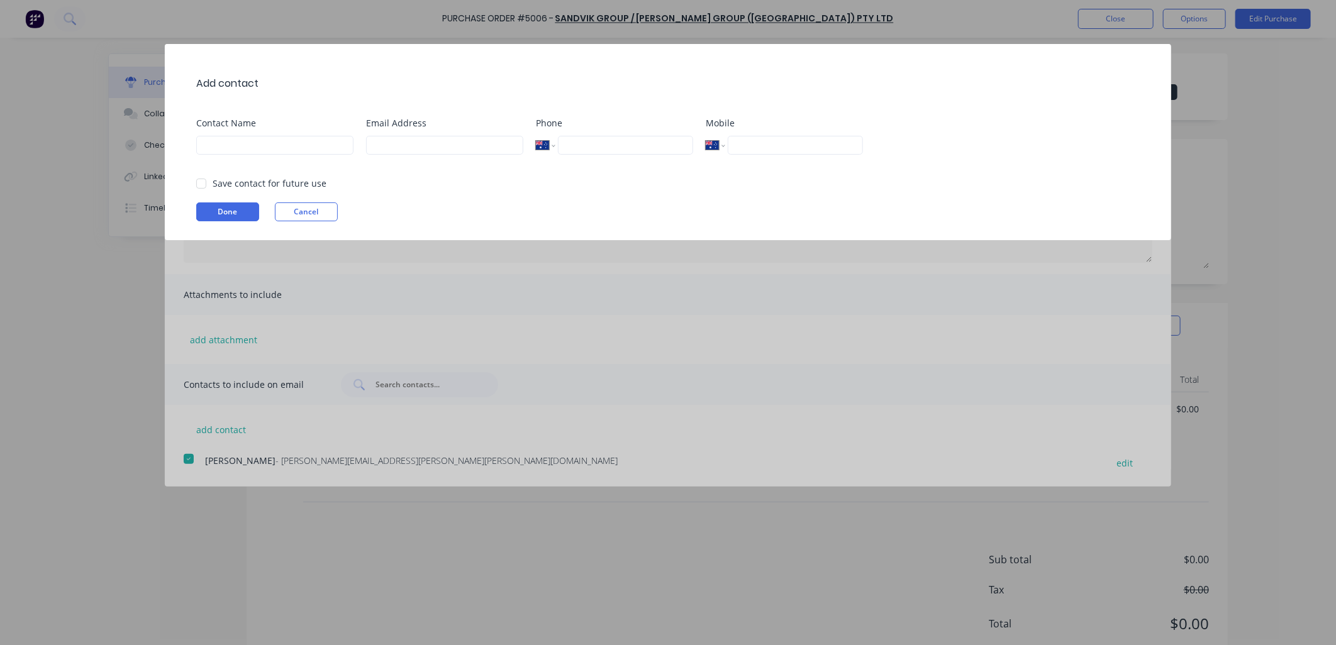
click at [105, 399] on div "Add contact Contact Name Email Address Phone International [GEOGRAPHIC_DATA] [G…" at bounding box center [668, 322] width 1336 height 645
click at [321, 208] on button "Cancel" at bounding box center [306, 211] width 63 height 19
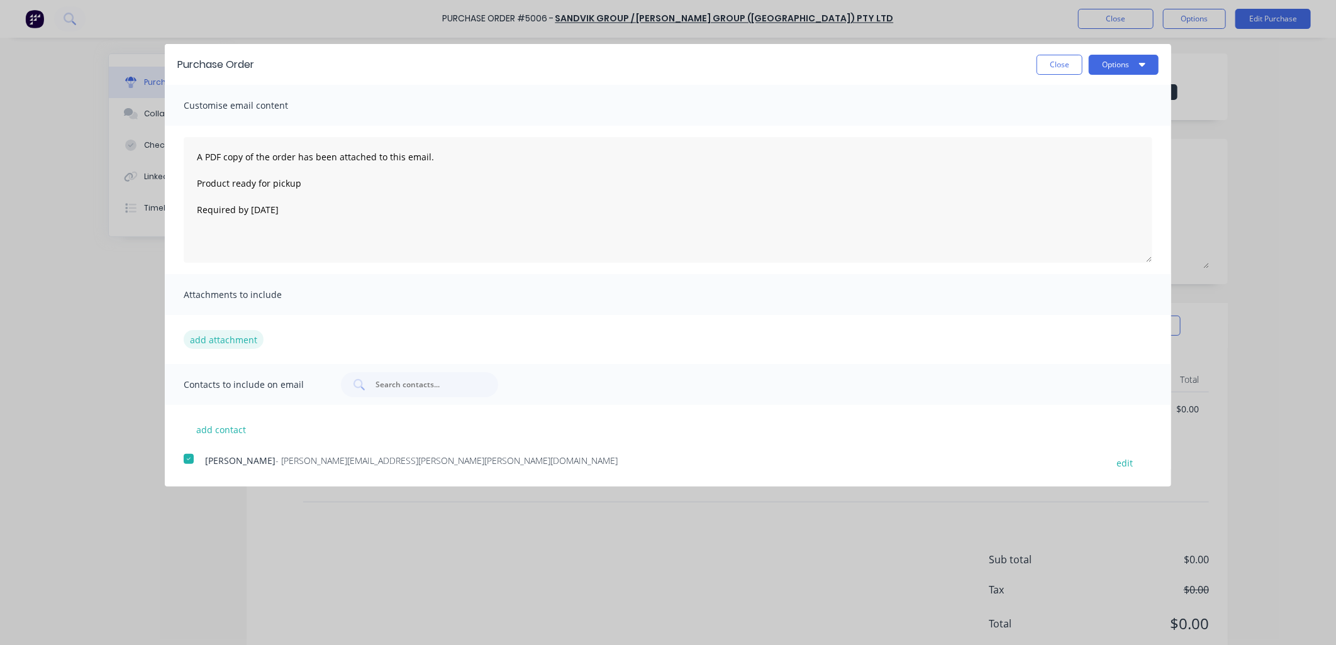
click at [253, 331] on button "add attachment" at bounding box center [224, 339] width 80 height 19
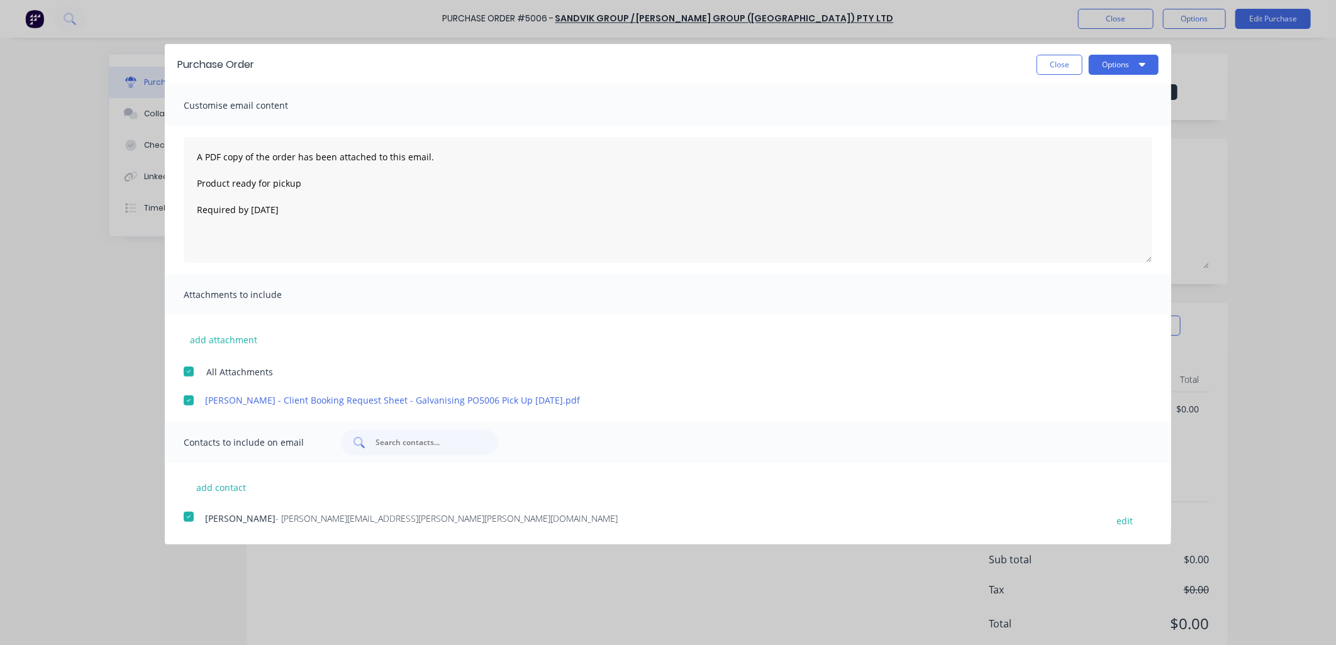
click at [397, 442] on input "text" at bounding box center [426, 442] width 104 height 13
type input "m"
drag, startPoint x: 388, startPoint y: 452, endPoint x: 369, endPoint y: 445, distance: 19.9
click at [369, 448] on div "m" at bounding box center [419, 442] width 157 height 25
click at [1134, 64] on button "Options" at bounding box center [1124, 65] width 70 height 20
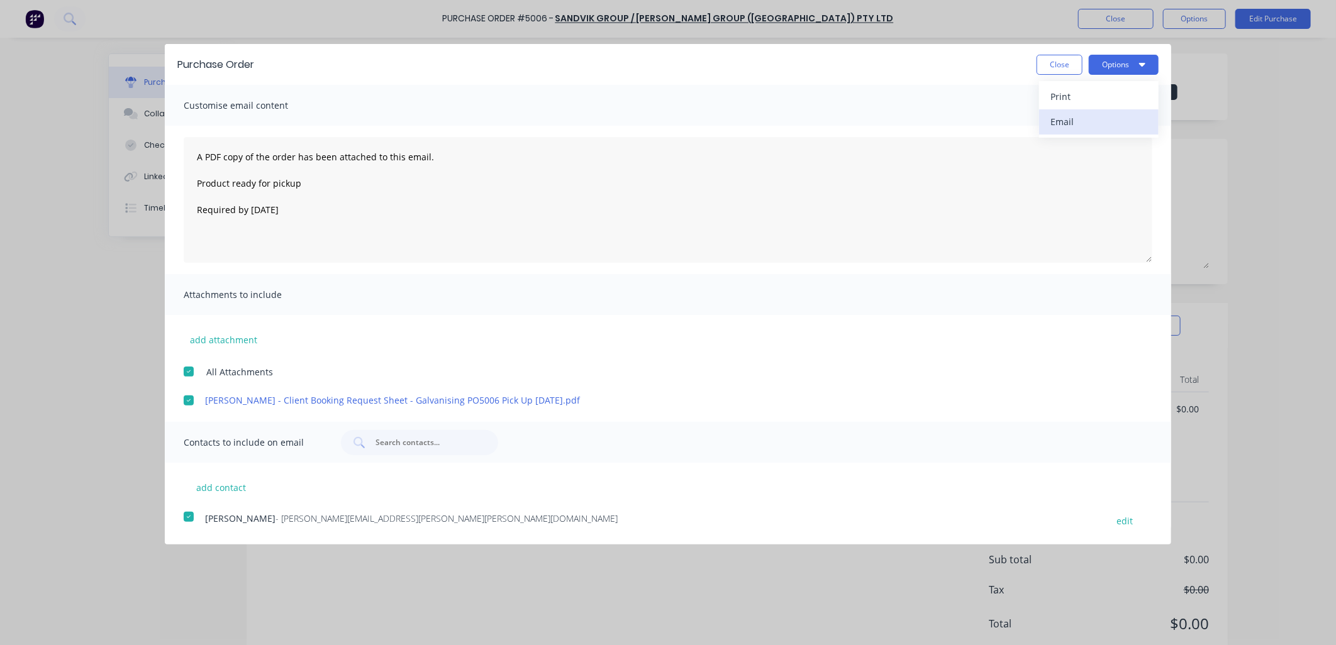
click at [1058, 126] on div "Email" at bounding box center [1098, 122] width 97 height 18
